Goal: Find specific page/section: Find specific page/section

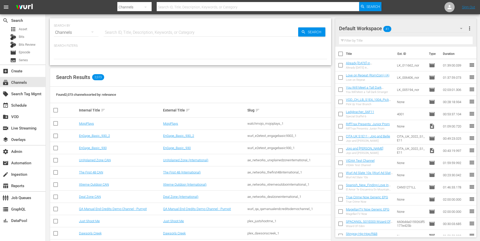
click at [148, 35] on input "text" at bounding box center [201, 32] width 195 height 12
type input "mojo"
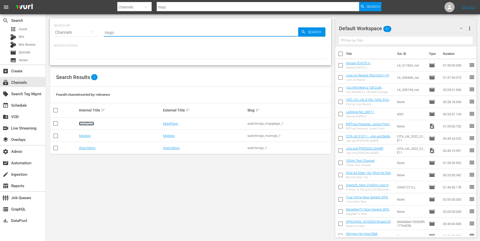
click at [84, 122] on link "MojoPlays" at bounding box center [86, 124] width 15 height 4
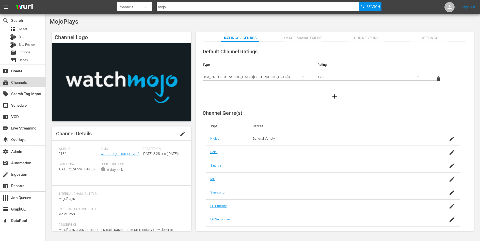
click at [22, 81] on div "subscriptions Channels" at bounding box center [14, 81] width 28 height 5
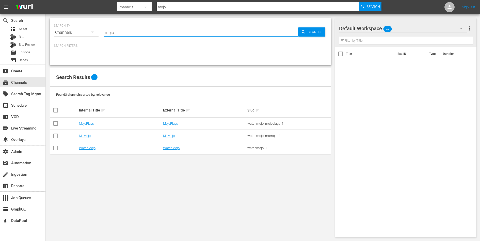
click at [120, 29] on input "mojo" at bounding box center [201, 32] width 195 height 12
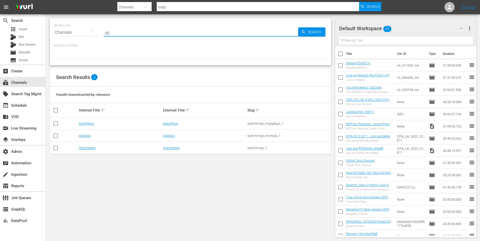
type input "grjn"
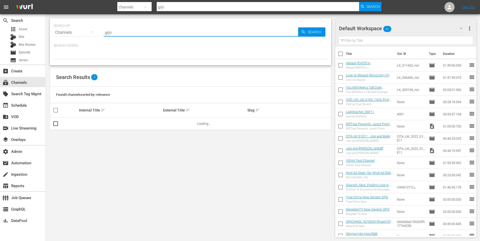
type input "grjngo"
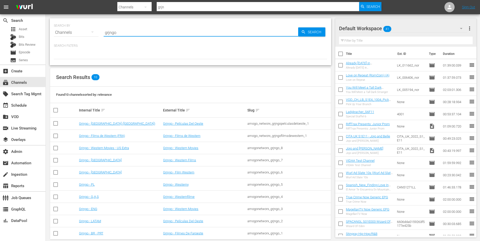
type input "grjngo"
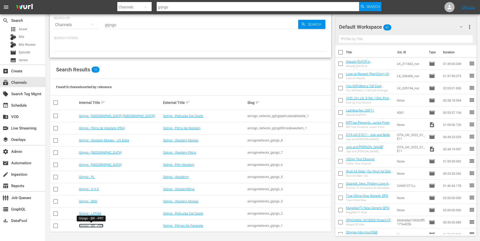
click at [98, 226] on link "Grjngo - BR - PRT" at bounding box center [91, 226] width 24 height 4
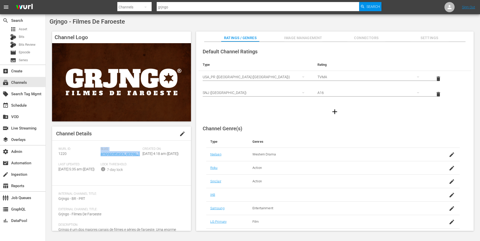
drag, startPoint x: 140, startPoint y: 156, endPoint x: 96, endPoint y: 153, distance: 43.8
click at [96, 153] on div "Wurl ID: 1220 Slug: amogonetworx_grjngo_1 Created On: Wed June 8th 2022 @ 4:18 …" at bounding box center [121, 163] width 126 height 32
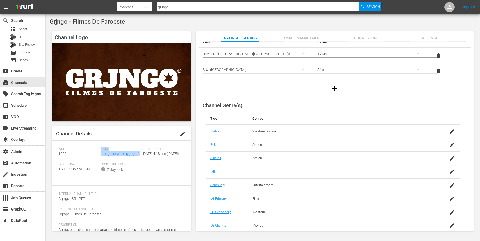
scroll to position [39, 0]
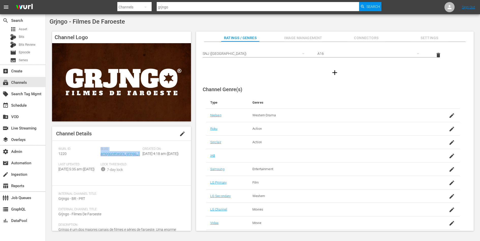
click at [139, 154] on div "Slug: amogonetworx_grjngo_1" at bounding box center [122, 154] width 42 height 15
drag, startPoint x: 139, startPoint y: 154, endPoint x: 98, endPoint y: 155, distance: 41.4
click at [98, 155] on div "Wurl ID: 1220 Slug: amogonetworx_grjngo_1 Created On: Wed June 8th 2022 @ 4:18 …" at bounding box center [121, 163] width 126 height 32
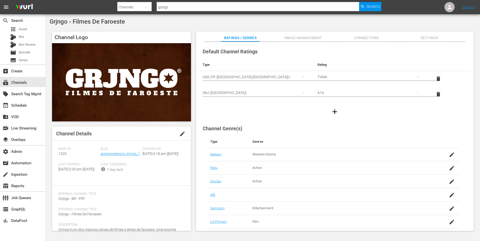
click at [193, 149] on div "Channel Logo Channel Details edit Wurl ID: 1220 Slug: amogonetworx_grjngo_1 Cre…" at bounding box center [263, 128] width 427 height 199
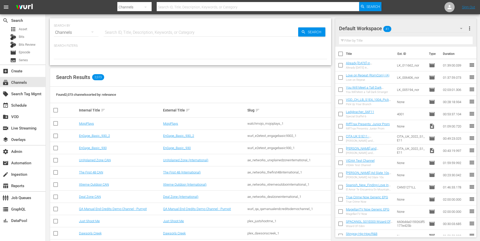
click at [183, 30] on input "text" at bounding box center [201, 32] width 195 height 12
type input "roya"
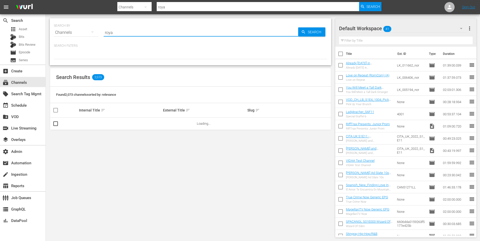
type input "royalworld"
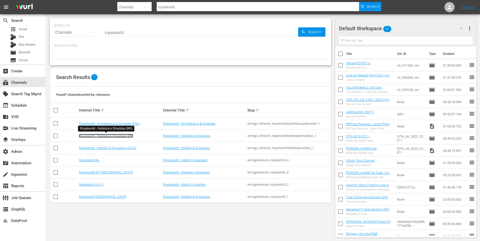
click at [98, 135] on link "Royalworld - Nobreza e Dinastias (BR)" at bounding box center [106, 136] width 54 height 4
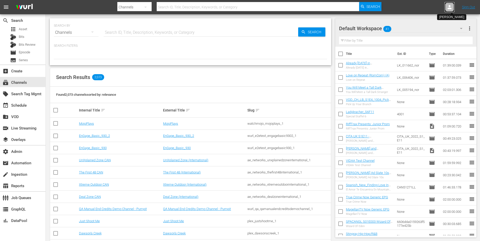
click at [453, 8] on div at bounding box center [449, 7] width 10 height 10
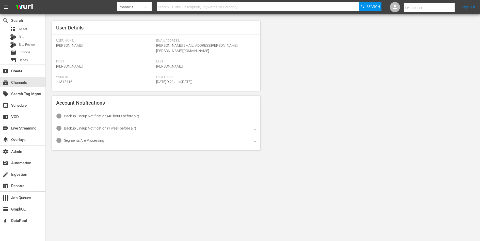
click at [443, 8] on input "text" at bounding box center [436, 8] width 65 height 12
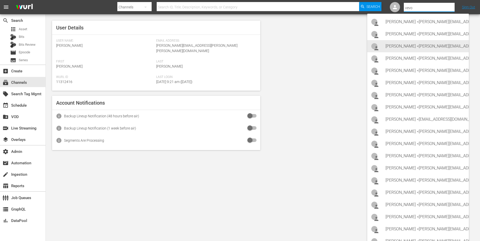
click at [424, 44] on div "Anna Lustig <anna.lustig@vevo.com>" at bounding box center [424, 46] width 79 height 12
type input "Anna Lustig (11314872)"
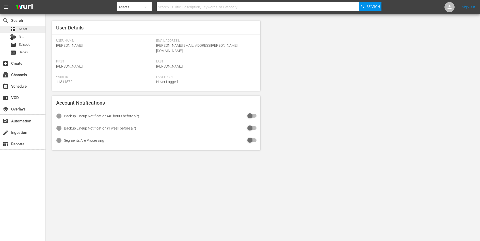
click at [27, 29] on div "apps Asset" at bounding box center [22, 29] width 45 height 7
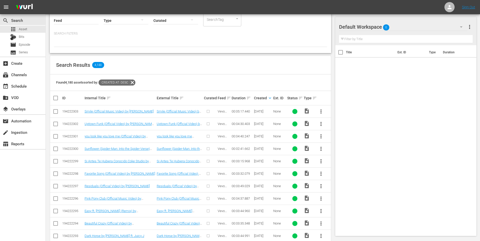
scroll to position [63, 0]
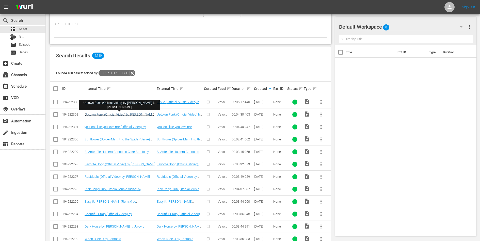
click at [139, 115] on link "Uptown Funk (Official Video) by [PERSON_NAME] ft. [PERSON_NAME]" at bounding box center [120, 116] width 70 height 8
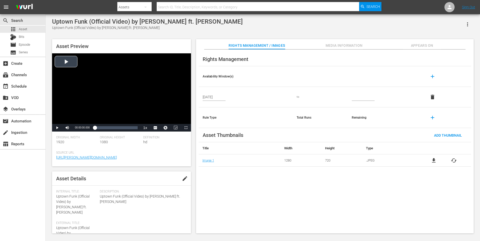
click at [125, 84] on div "Video Player" at bounding box center [121, 88] width 139 height 71
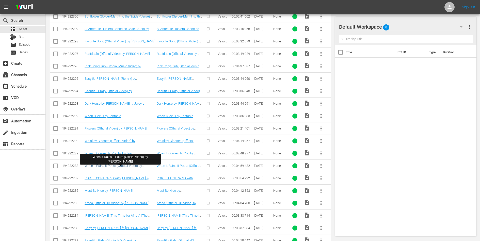
scroll to position [212, 0]
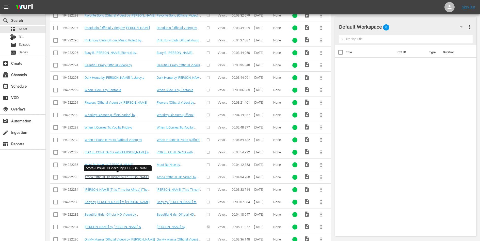
click at [118, 175] on link "Africa (Official HD Video) by [PERSON_NAME]" at bounding box center [117, 177] width 65 height 4
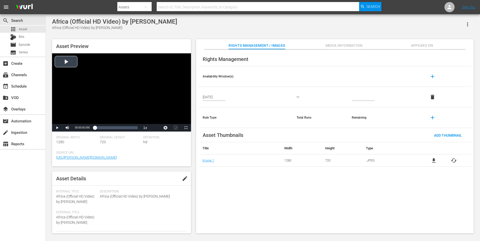
click at [97, 88] on div "Video Player" at bounding box center [121, 88] width 139 height 71
click at [115, 126] on div "00:02:07.553" at bounding box center [115, 127] width 0 height 5
